Goal: Navigation & Orientation: Find specific page/section

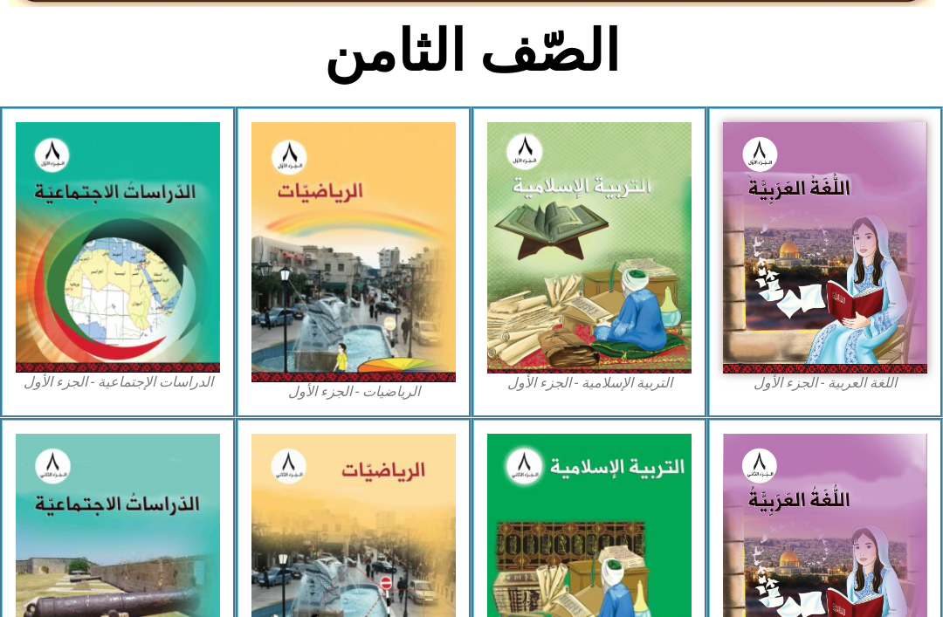
scroll to position [389, 0]
click at [894, 310] on img at bounding box center [825, 247] width 204 height 251
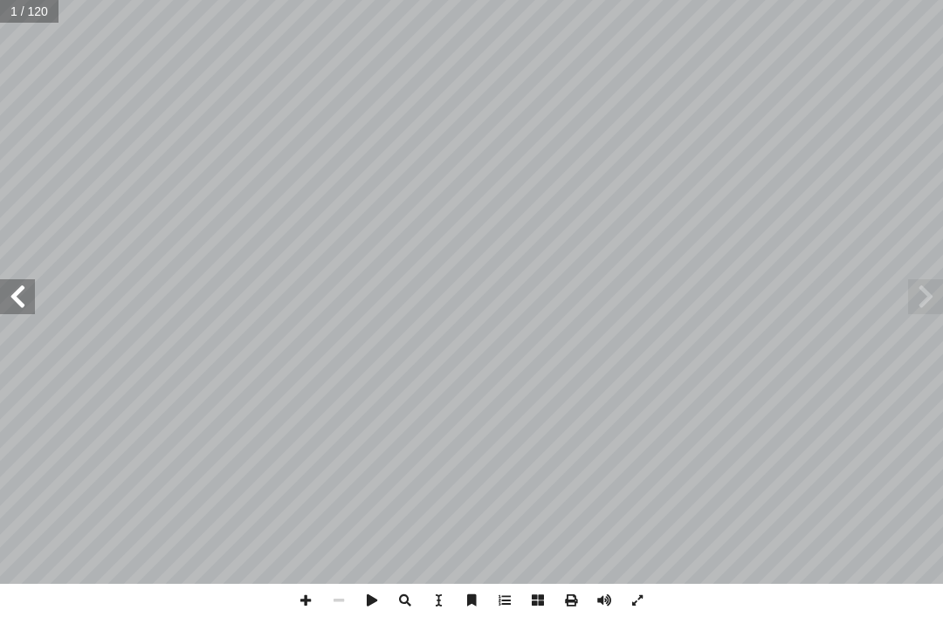
click at [17, 297] on span at bounding box center [17, 296] width 35 height 35
click at [10, 301] on span at bounding box center [17, 296] width 35 height 35
click at [10, 300] on span at bounding box center [17, 296] width 35 height 35
click at [14, 282] on span at bounding box center [17, 296] width 35 height 35
click at [18, 279] on span at bounding box center [17, 296] width 35 height 35
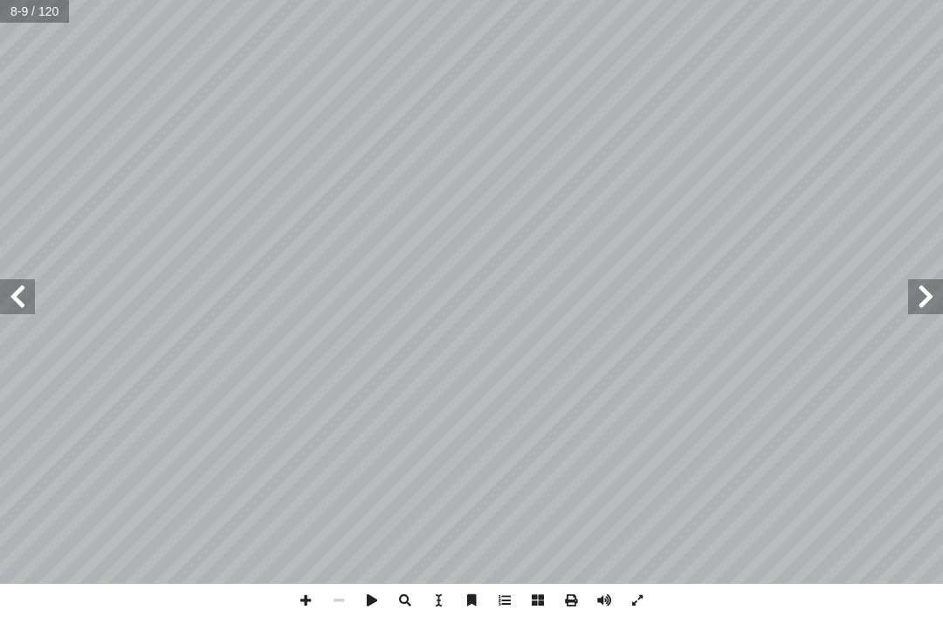
click at [31, 288] on span at bounding box center [17, 296] width 35 height 35
click at [22, 299] on span at bounding box center [17, 296] width 35 height 35
